Goal: Information Seeking & Learning: Find contact information

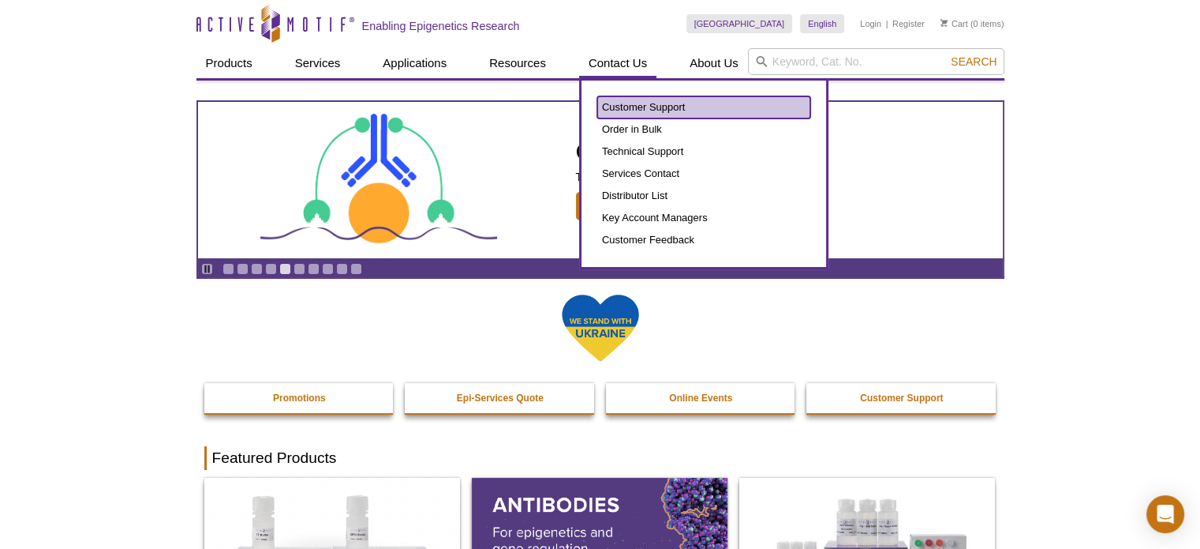
click at [638, 107] on link "Customer Support" at bounding box center [703, 107] width 213 height 22
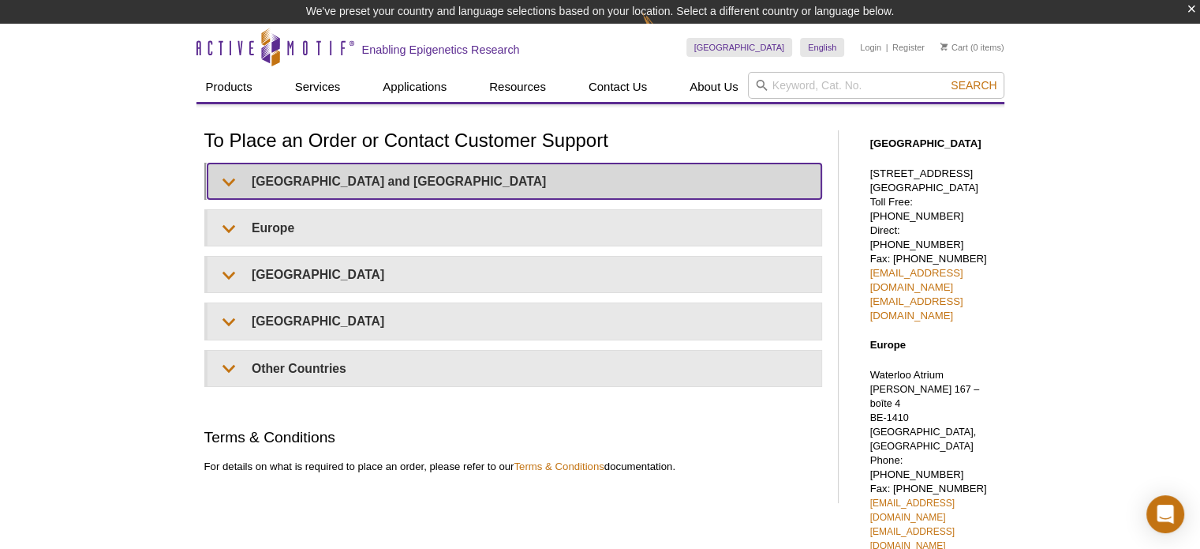
click at [227, 180] on summary "United States and Canada" at bounding box center [515, 181] width 614 height 36
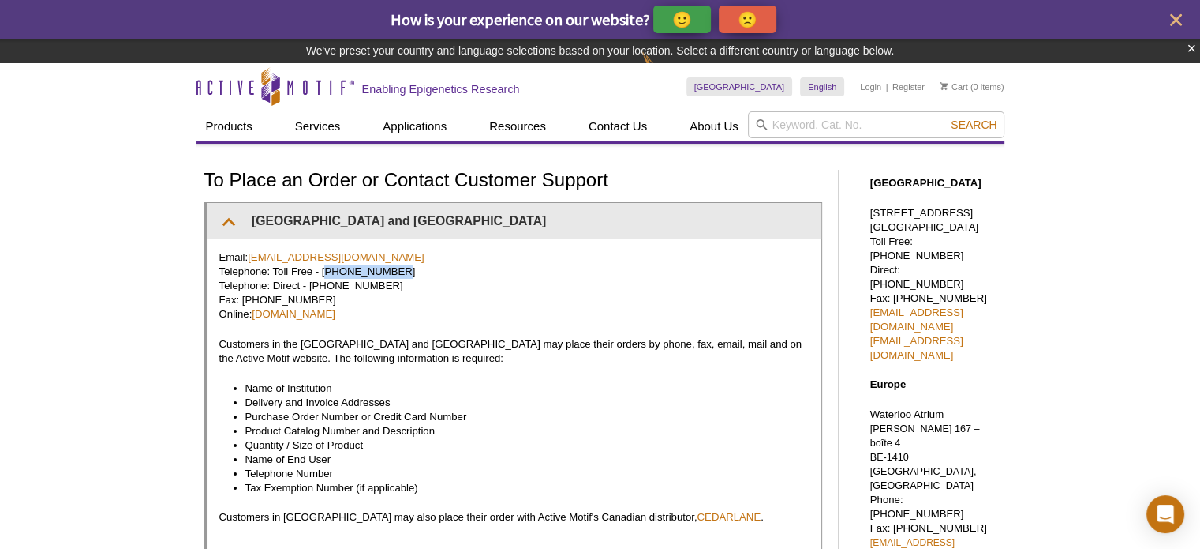
drag, startPoint x: 384, startPoint y: 272, endPoint x: 321, endPoint y: 273, distance: 63.2
click at [321, 273] on p "Email: orders@activemotif.com Telephone: Toll Free - 877 222 9543 Telephone: Di…" at bounding box center [514, 285] width 590 height 71
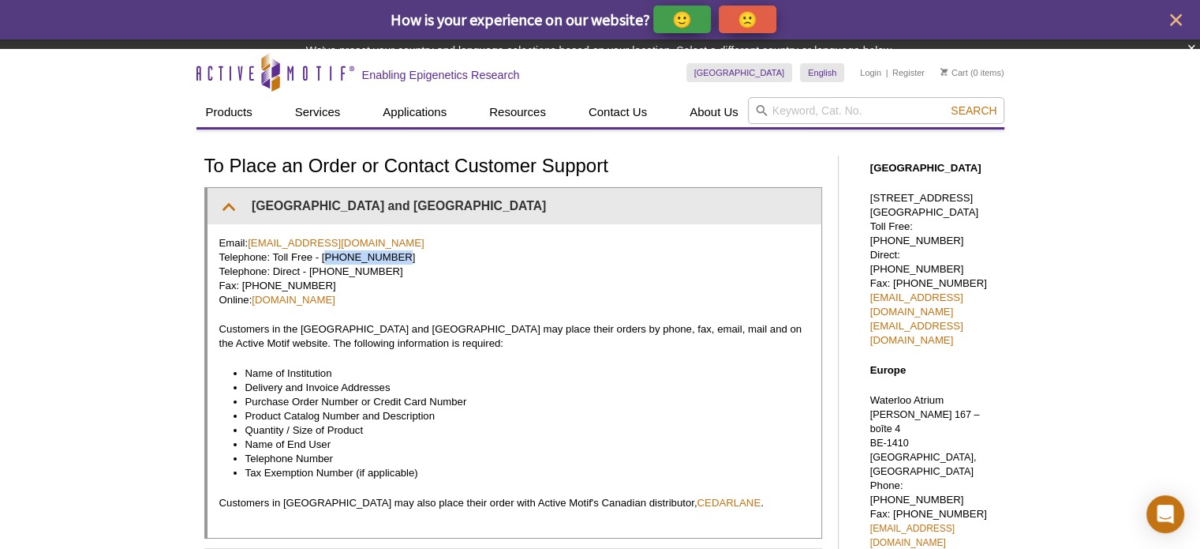
copy p "877 222 9543"
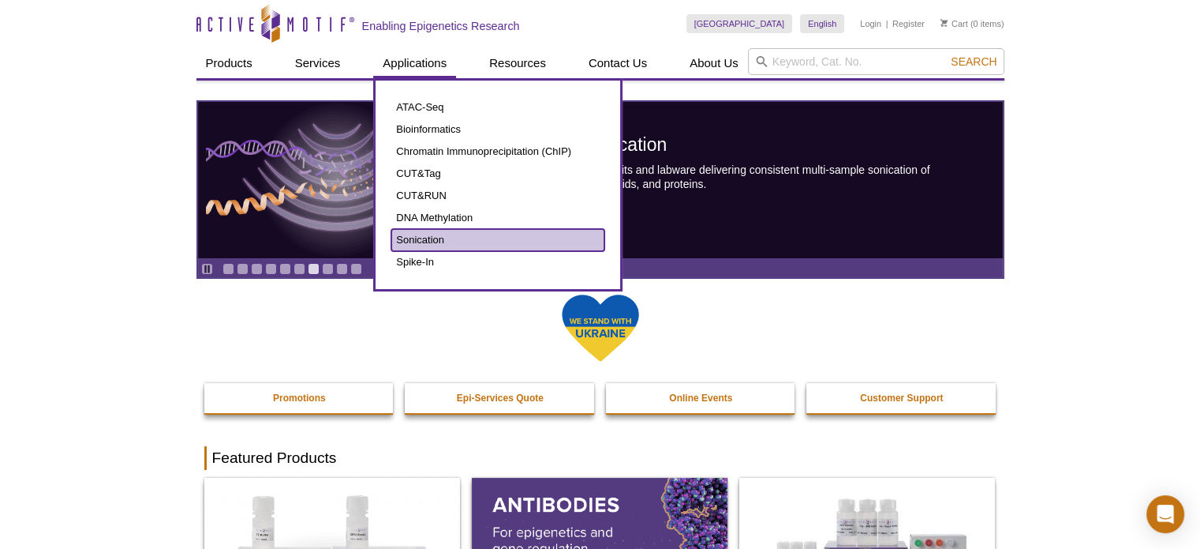
click at [429, 234] on link "Sonication" at bounding box center [497, 240] width 213 height 22
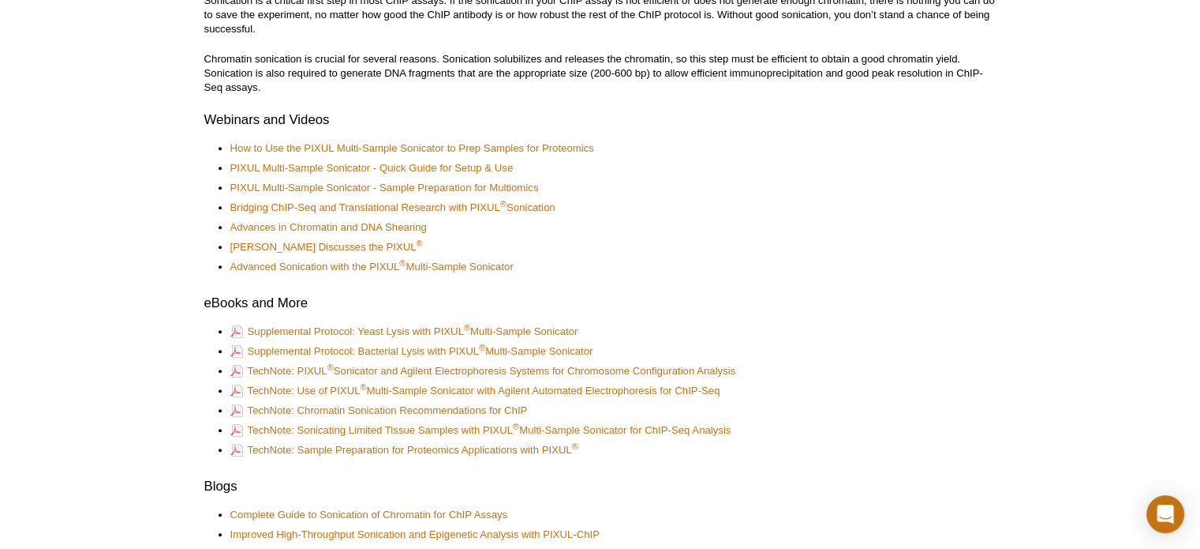
scroll to position [607, 0]
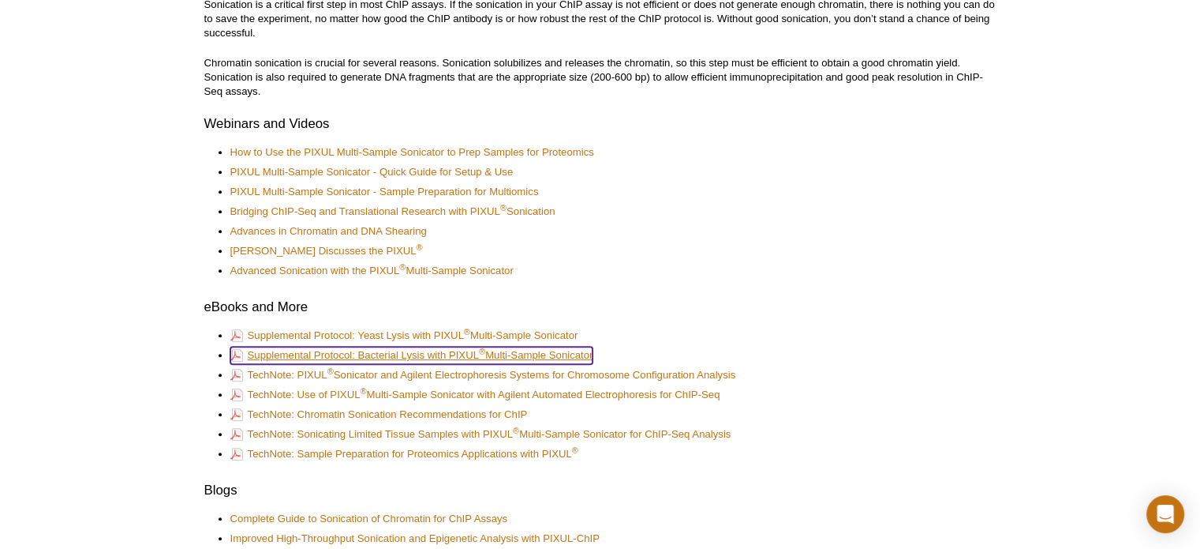
click at [401, 353] on link "Supplemental Protocol: Bacterial Lysis with PIXUL ® Multi-Sample Sonicator" at bounding box center [411, 354] width 363 height 17
